Goal: Obtain resource: Obtain resource

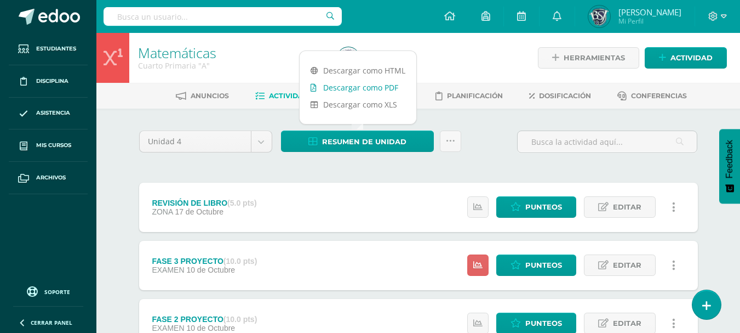
click at [356, 87] on link "Descargar como PDF" at bounding box center [358, 87] width 117 height 17
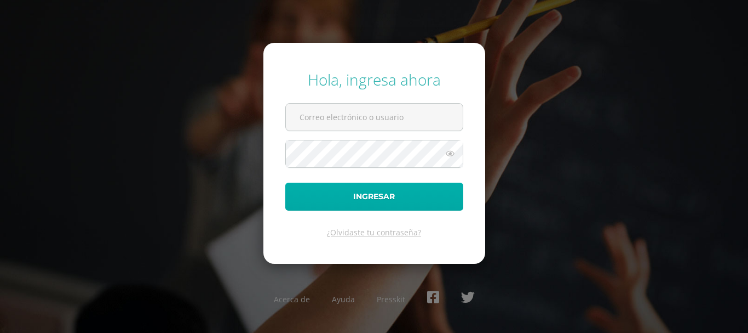
type input "bsimalij@bilinguesanjuan.edu.gt"
click at [352, 199] on button "Ingresar" at bounding box center [374, 196] width 178 height 28
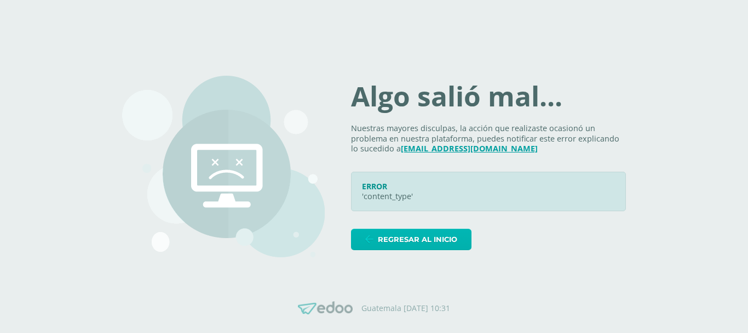
click at [408, 239] on span "Regresar al inicio" at bounding box center [417, 239] width 79 height 20
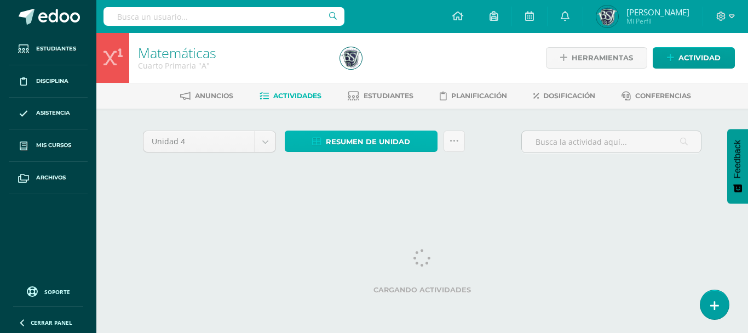
click at [388, 142] on span "Resumen de unidad" at bounding box center [368, 142] width 84 height 20
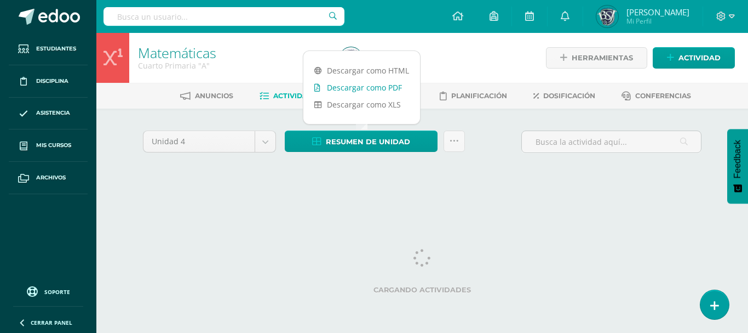
click at [385, 84] on link "Descargar como PDF" at bounding box center [362, 87] width 117 height 17
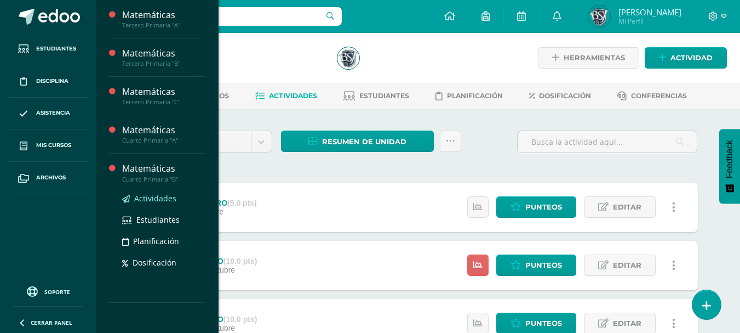
click at [155, 198] on span "Actividades" at bounding box center [155, 198] width 42 height 10
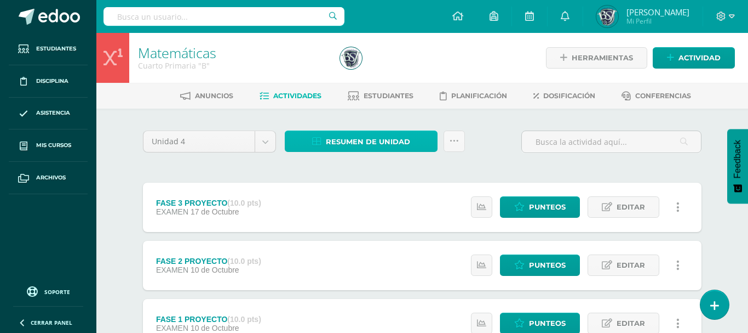
click at [363, 142] on span "Resumen de unidad" at bounding box center [368, 142] width 84 height 20
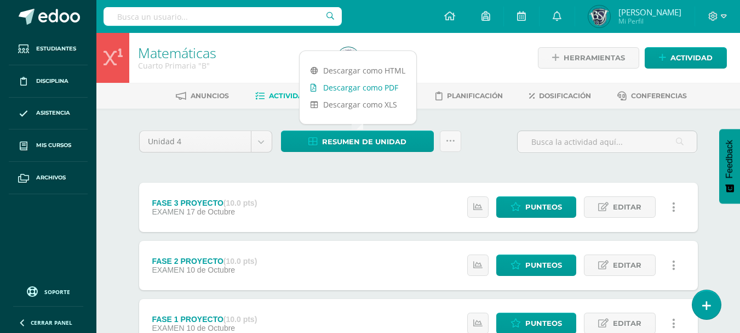
click at [369, 85] on link "Descargar como PDF" at bounding box center [358, 87] width 117 height 17
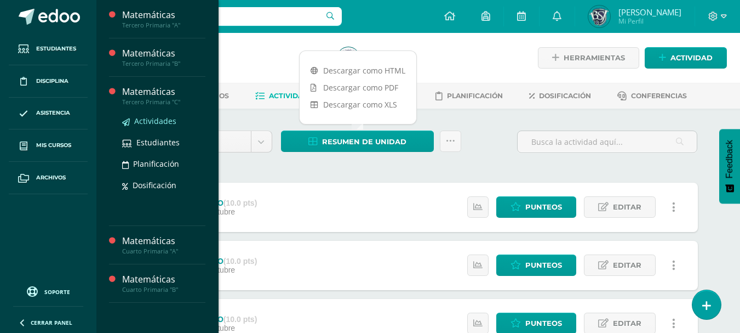
click at [159, 119] on span "Actividades" at bounding box center [155, 121] width 42 height 10
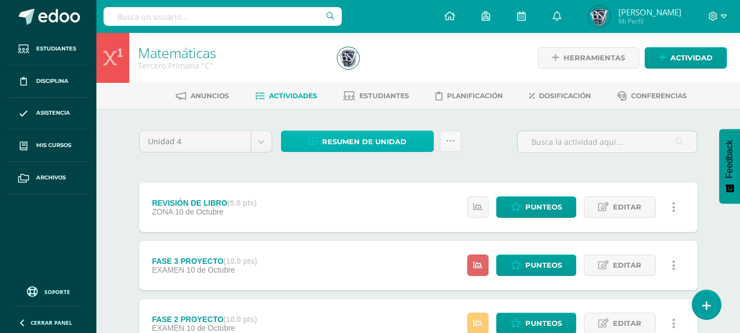
click at [330, 141] on span "Resumen de unidad" at bounding box center [364, 142] width 84 height 20
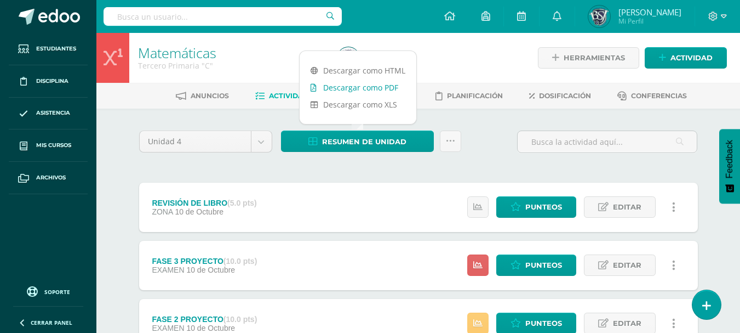
click at [353, 87] on link "Descargar como PDF" at bounding box center [358, 87] width 117 height 17
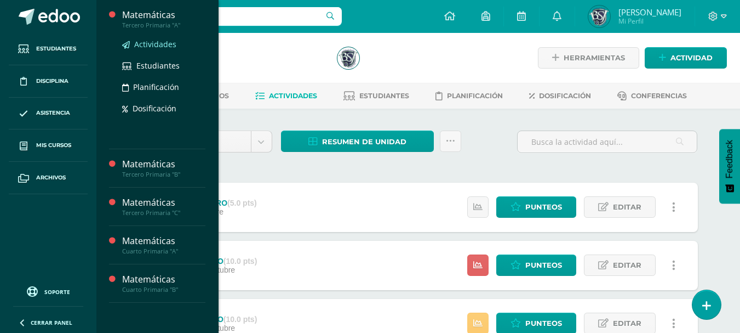
click at [157, 45] on span "Actividades" at bounding box center [155, 44] width 42 height 10
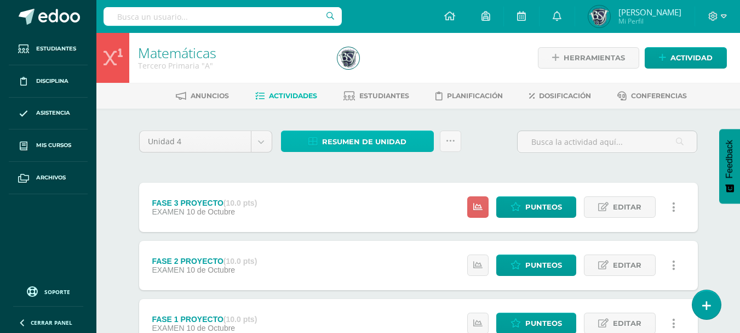
click at [336, 133] on span "Resumen de unidad" at bounding box center [364, 142] width 84 height 20
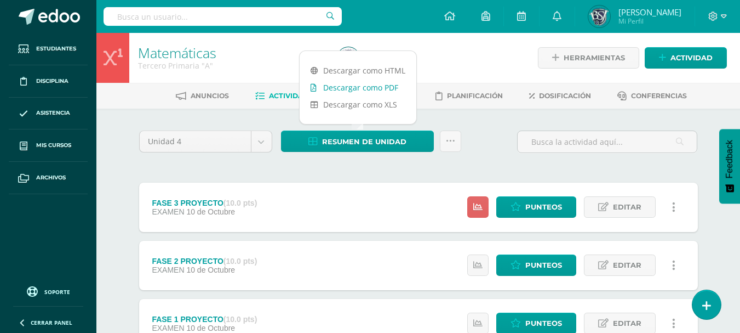
click at [355, 89] on link "Descargar como PDF" at bounding box center [358, 87] width 117 height 17
